Goal: Information Seeking & Learning: Learn about a topic

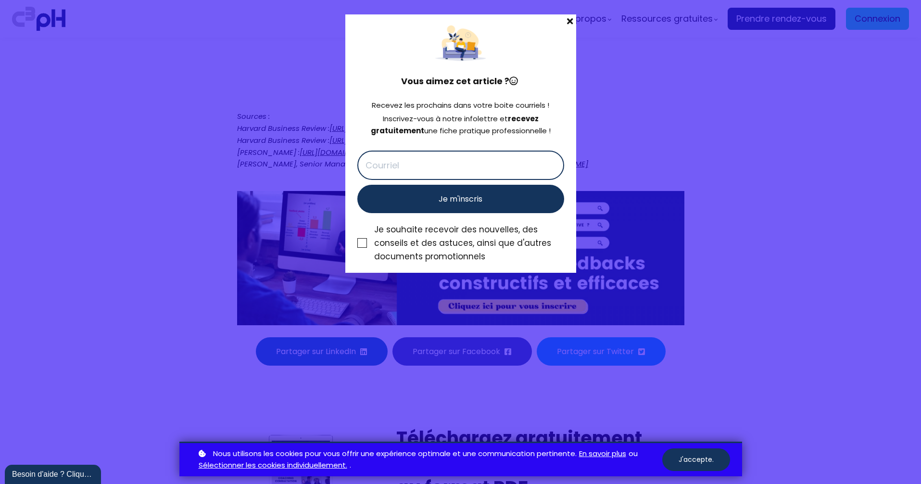
scroll to position [4081, 0]
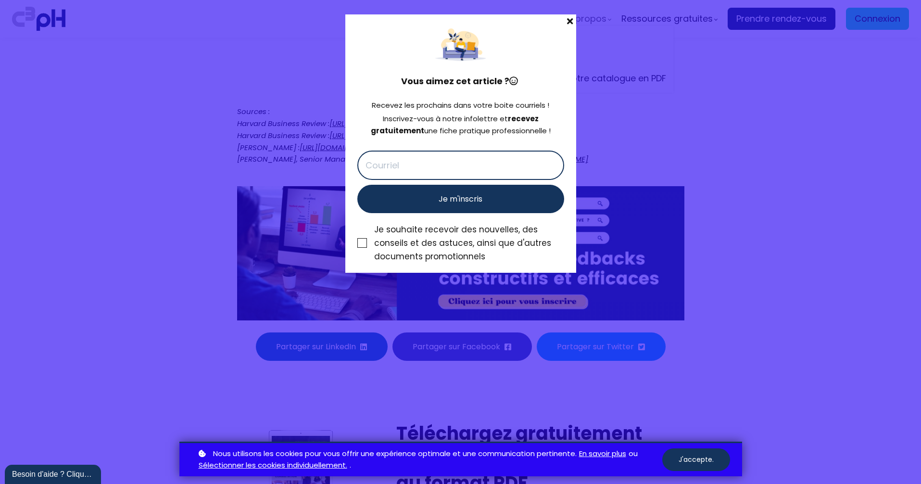
click at [566, 17] on span at bounding box center [569, 20] width 12 height 13
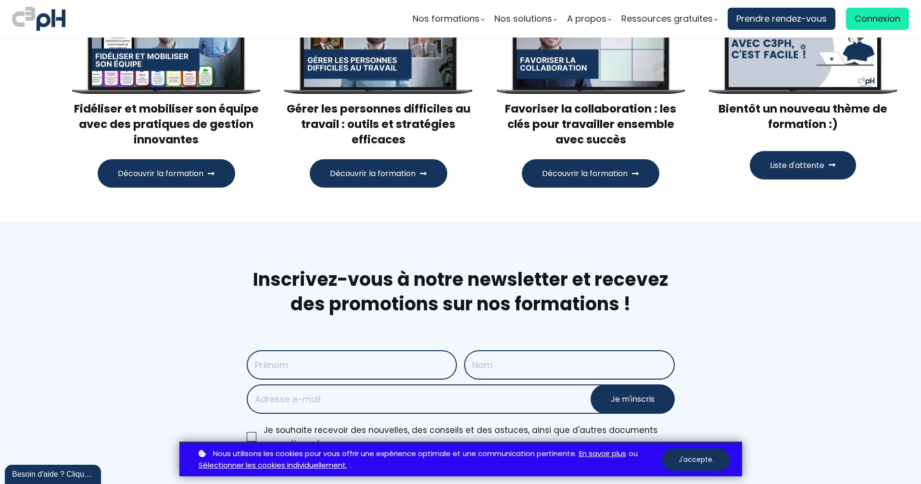
scroll to position [5404, 0]
